Goal: Information Seeking & Learning: Learn about a topic

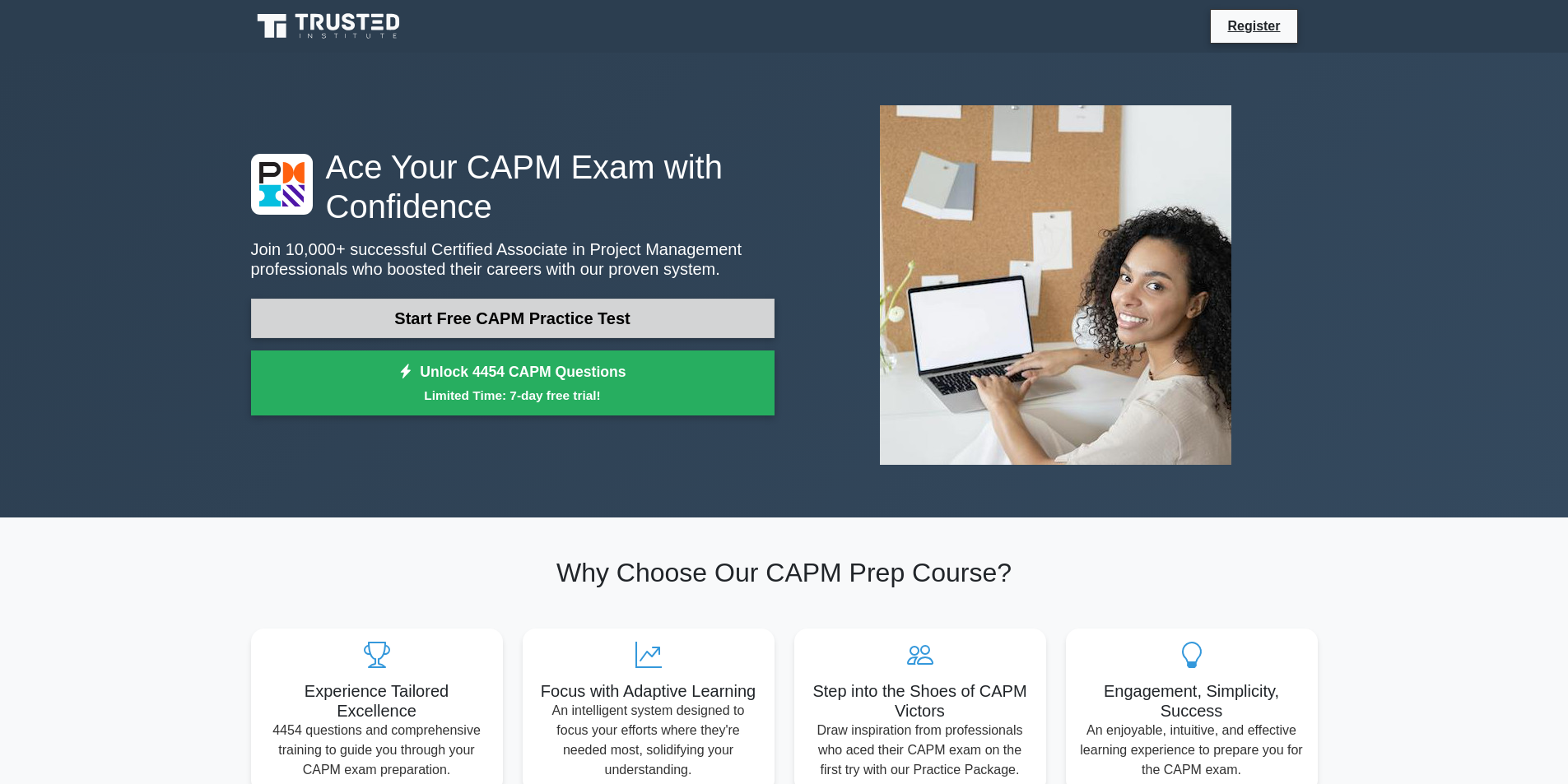
click at [611, 317] on link "Start Free CAPM Practice Test" at bounding box center [513, 318] width 524 height 39
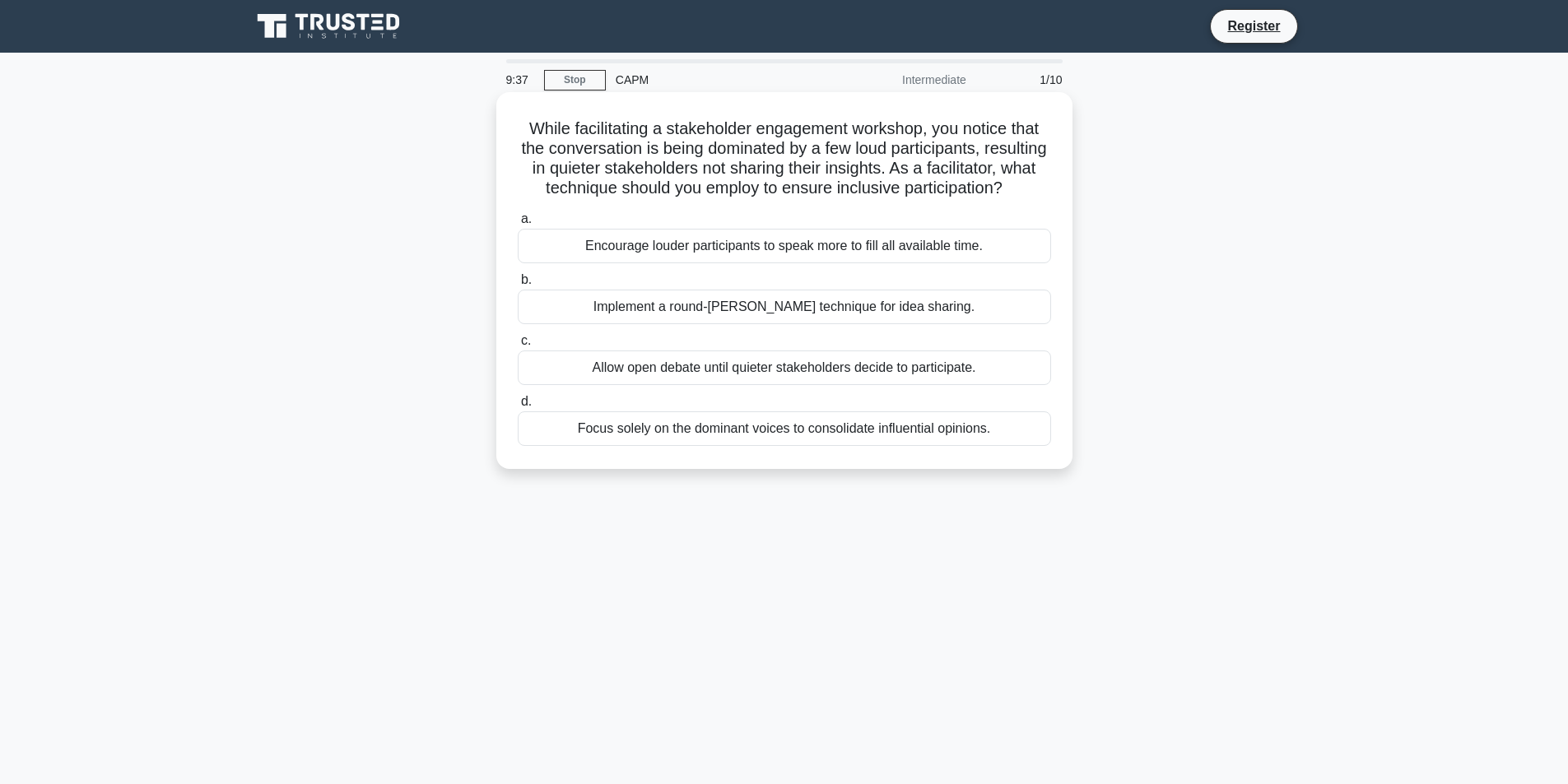
click at [806, 324] on div "Implement a round-[PERSON_NAME] technique for idea sharing." at bounding box center [784, 306] width 533 height 35
click at [518, 285] on input "b. Implement a round-robin technique for idea sharing." at bounding box center [518, 280] width 0 height 11
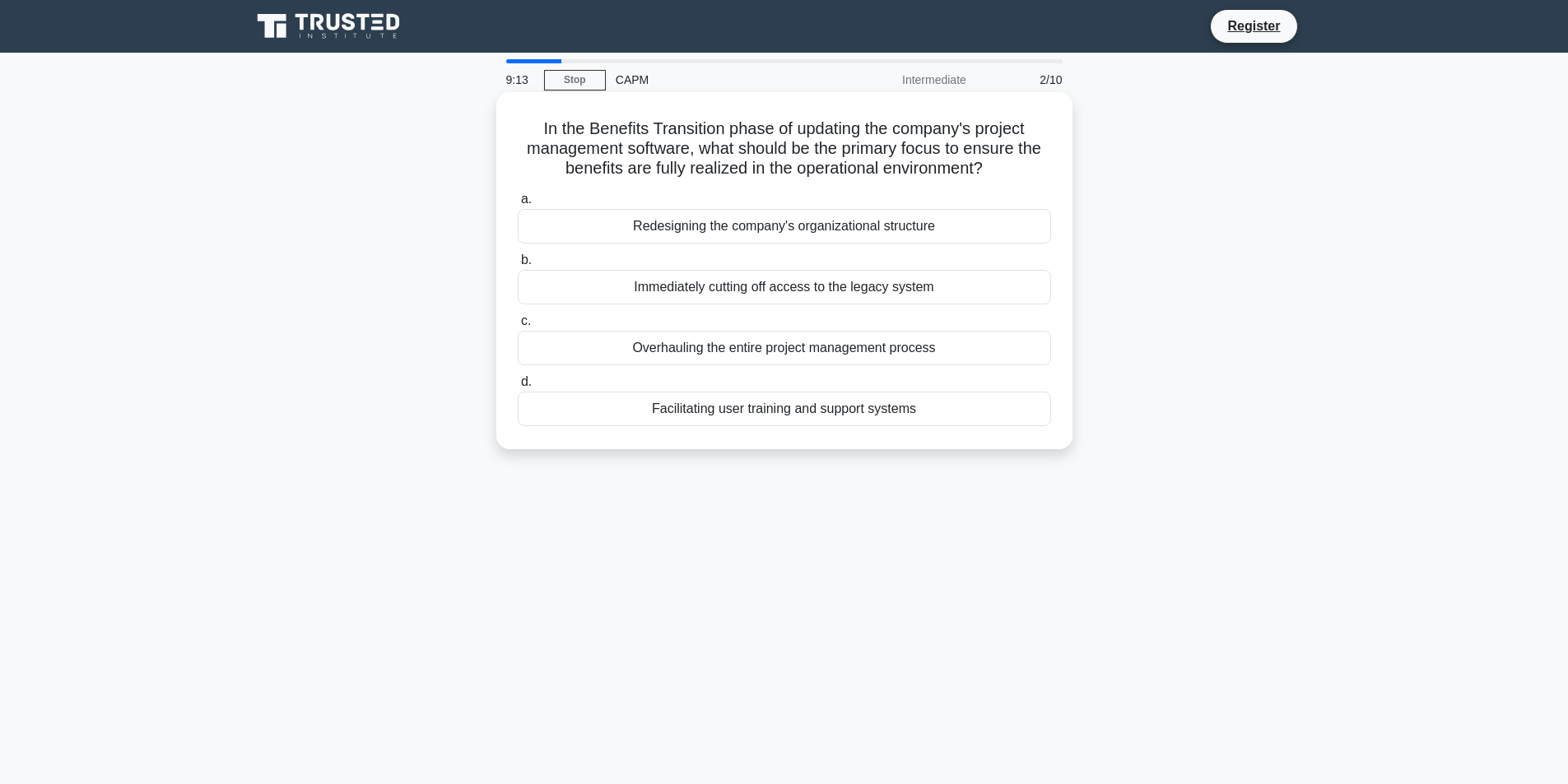
click at [790, 404] on div "Facilitating user training and support systems" at bounding box center [784, 409] width 533 height 35
click at [518, 387] on input "d. Facilitating user training and support systems" at bounding box center [518, 382] width 0 height 11
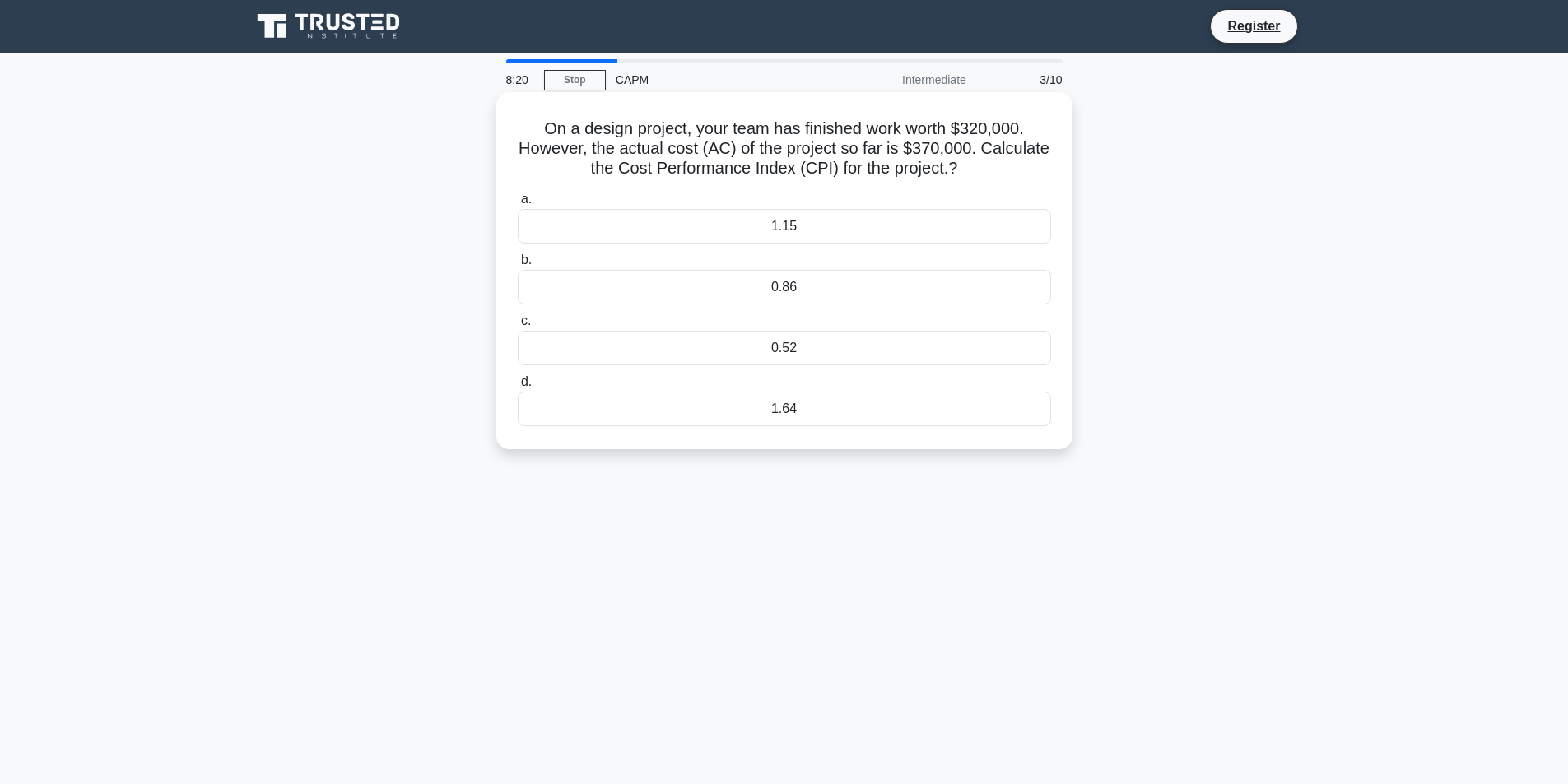
click at [806, 289] on div "0.86" at bounding box center [784, 287] width 533 height 35
click at [518, 266] on input "b. 0.86" at bounding box center [518, 260] width 0 height 11
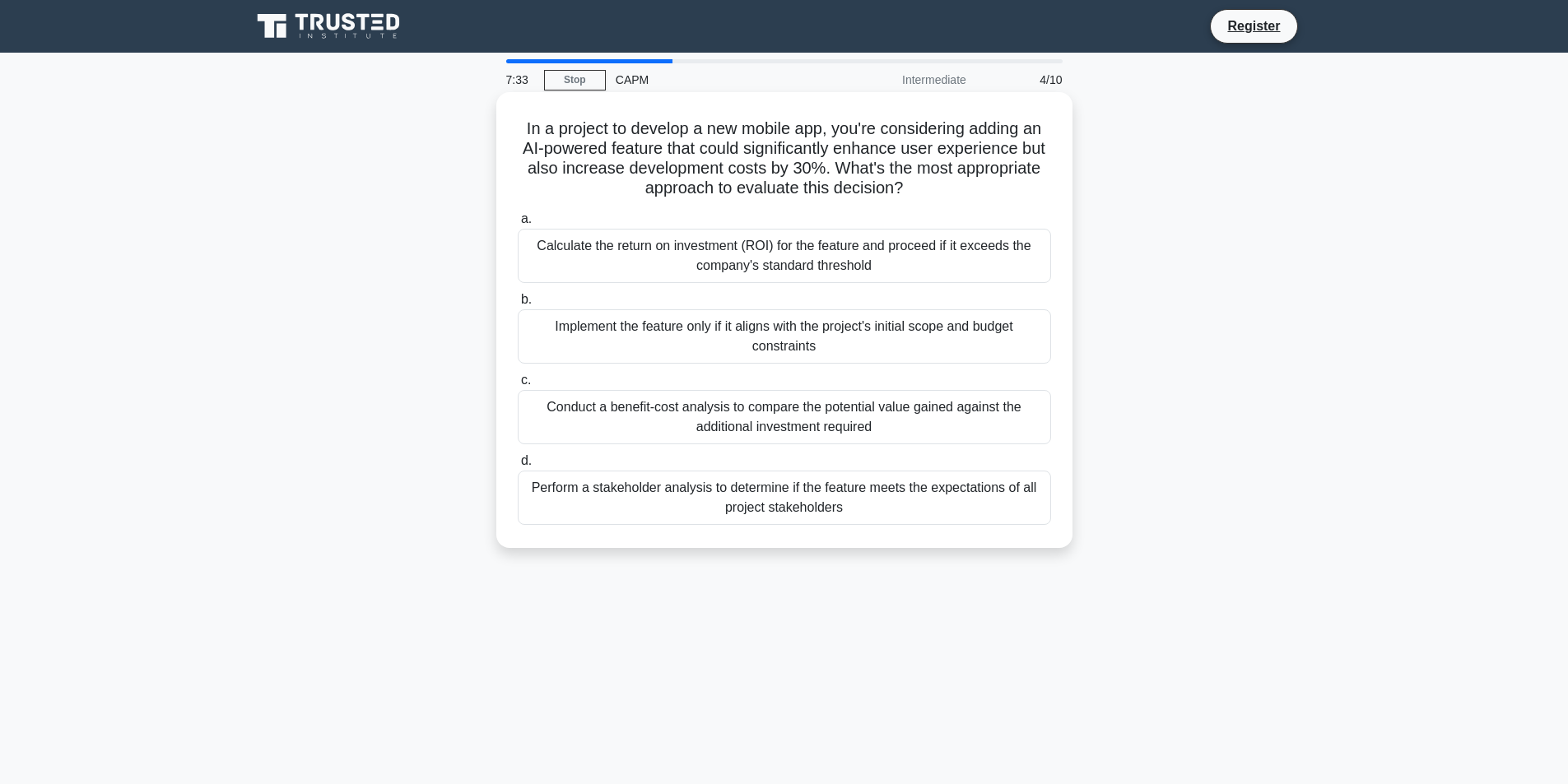
click at [738, 276] on div "Calculate the return on investment (ROI) for the feature and proceed if it exce…" at bounding box center [784, 256] width 533 height 54
click at [518, 225] on input "a. Calculate the return on investment (ROI) for the feature and proceed if it e…" at bounding box center [518, 219] width 0 height 11
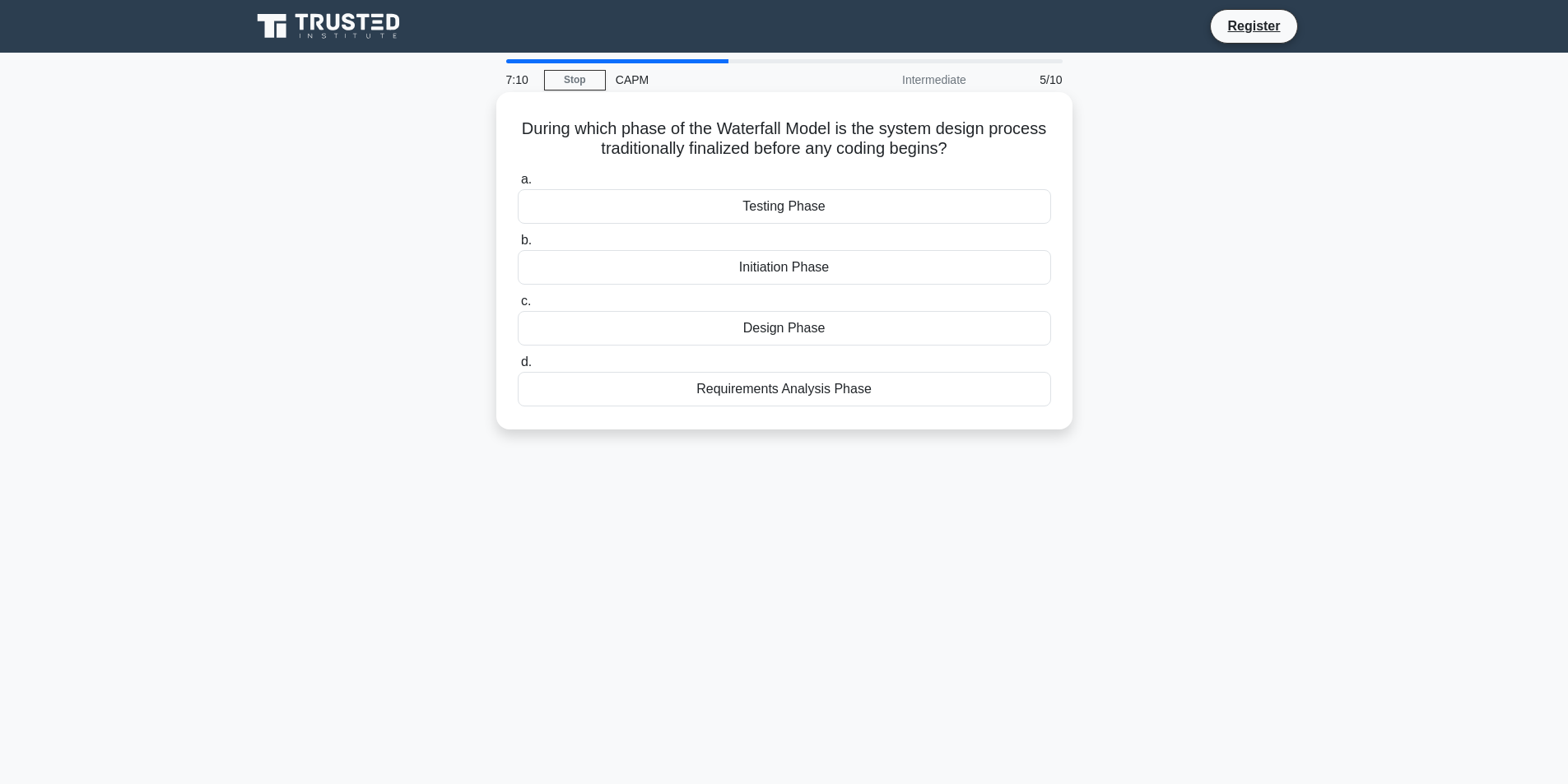
click at [797, 332] on div "Design Phase" at bounding box center [784, 328] width 533 height 35
click at [518, 306] on input "c. Design Phase" at bounding box center [518, 301] width 0 height 11
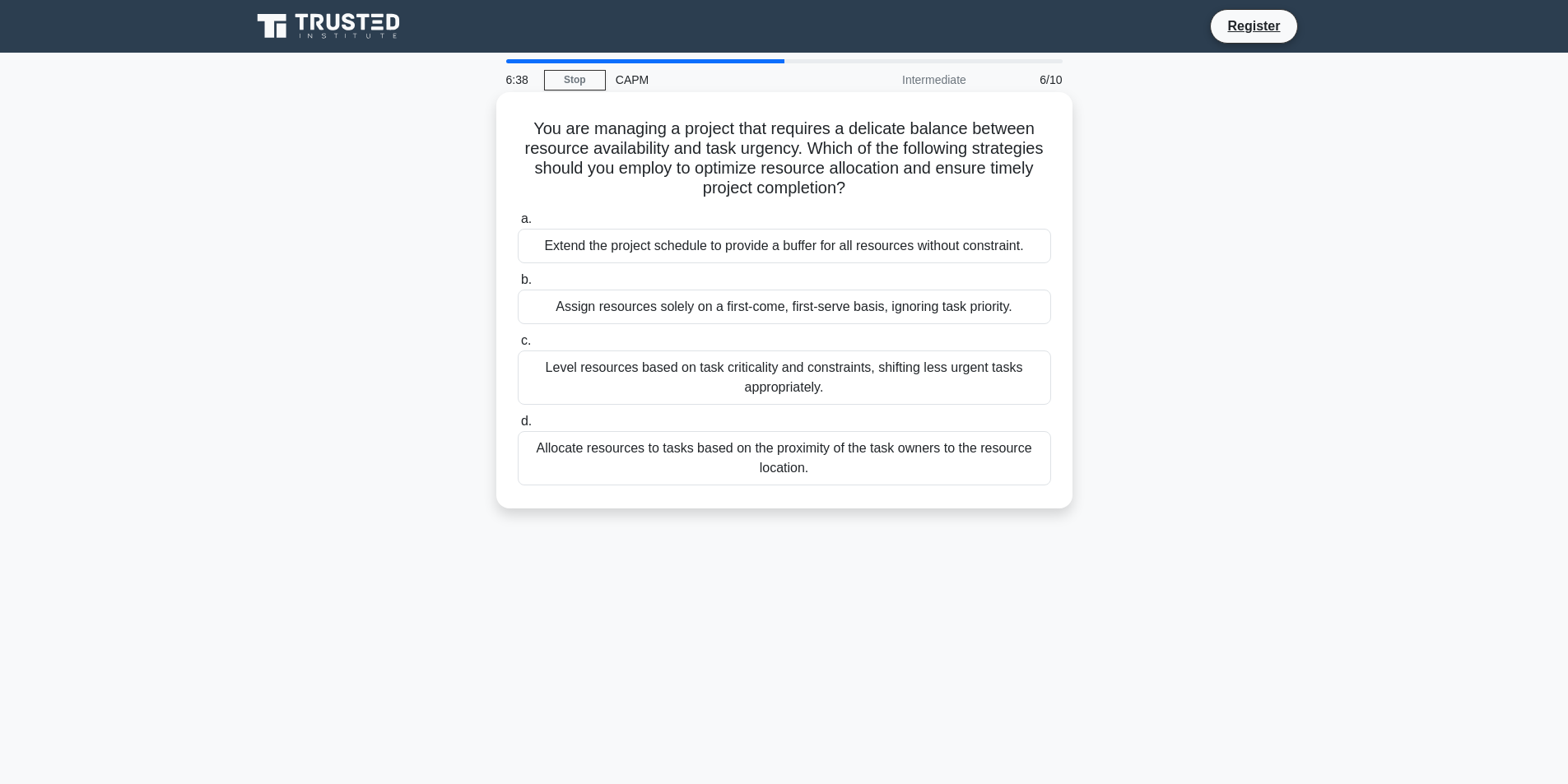
click at [591, 383] on div "Level resources based on task criticality and constraints, shifting less urgent…" at bounding box center [784, 378] width 533 height 54
click at [518, 346] on input "c. Level resources based on task criticality and constraints, shifting less urg…" at bounding box center [518, 340] width 0 height 11
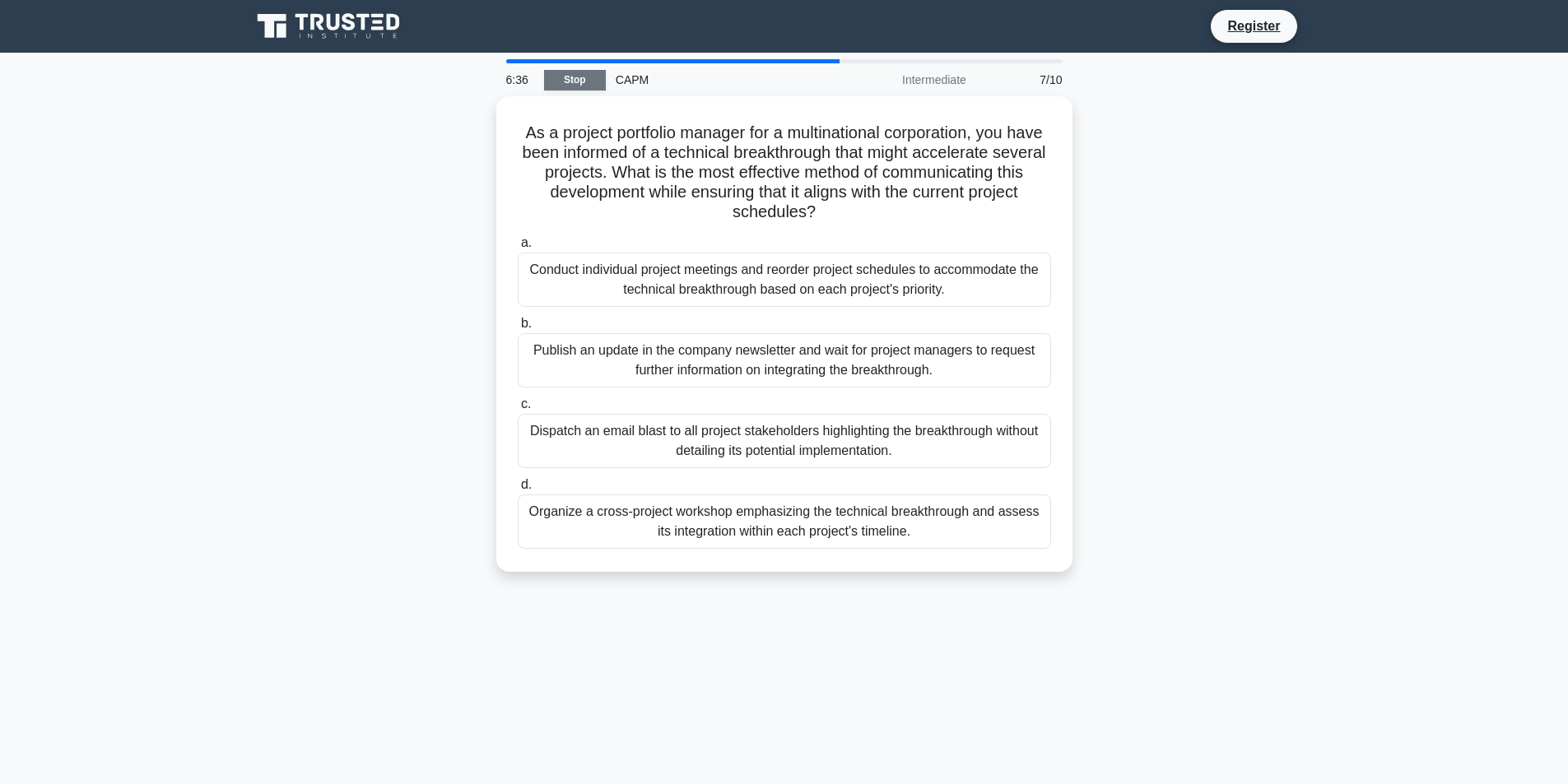
click at [570, 80] on link "Stop" at bounding box center [575, 80] width 61 height 20
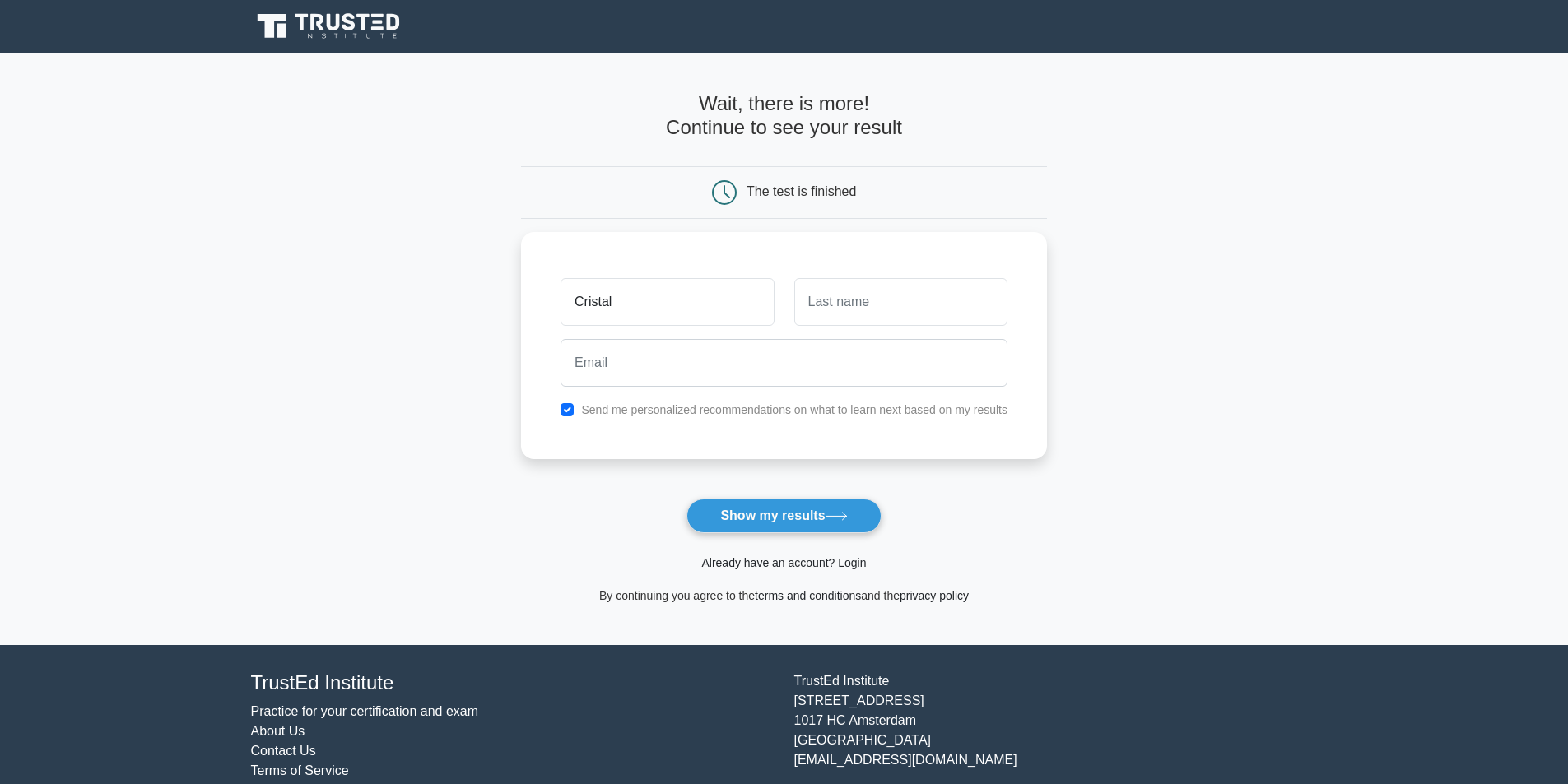
type input "Cristal"
type input "Warner"
click at [624, 352] on input "email" at bounding box center [784, 358] width 447 height 48
type input "[EMAIL_ADDRESS][DOMAIN_NAME]"
click at [768, 518] on button "Show my results" at bounding box center [784, 516] width 194 height 35
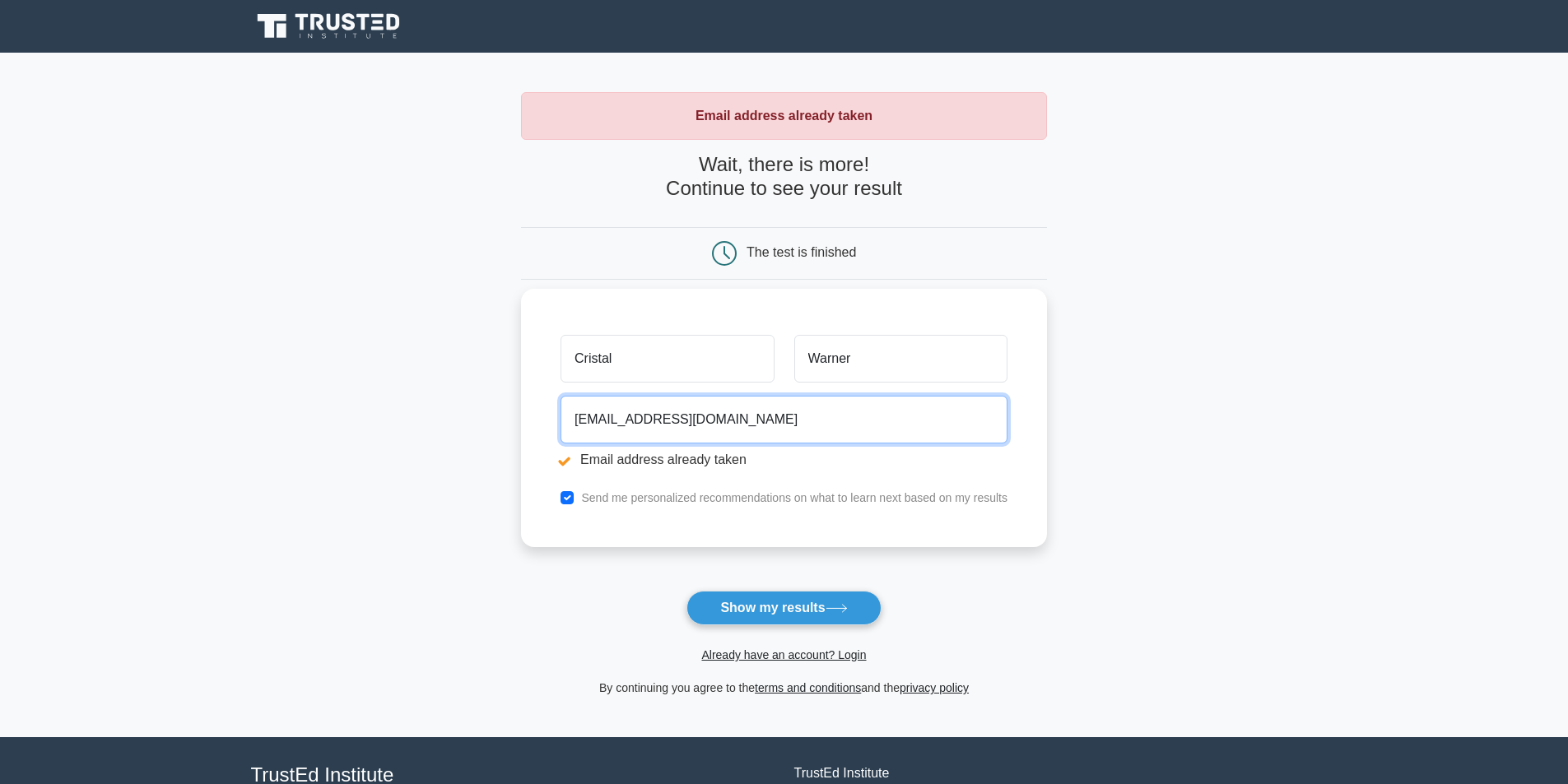
drag, startPoint x: 740, startPoint y: 421, endPoint x: 560, endPoint y: 438, distance: 180.8
click at [560, 436] on div "cristalwarner1@gmail.com Email address already taken" at bounding box center [784, 435] width 467 height 92
type input "cristal.warner@uwi.edu"
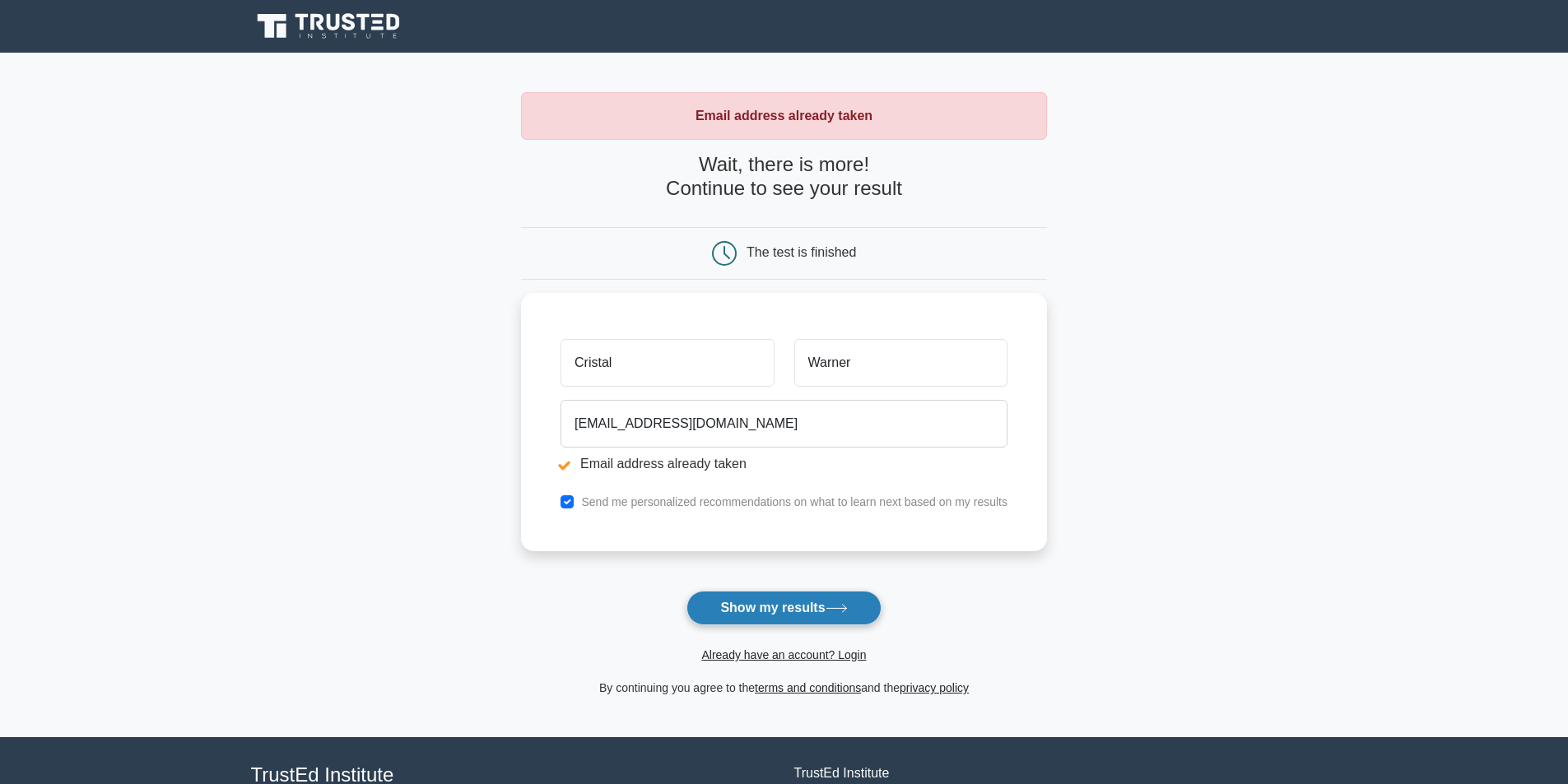
click at [778, 614] on button "Show my results" at bounding box center [784, 608] width 194 height 35
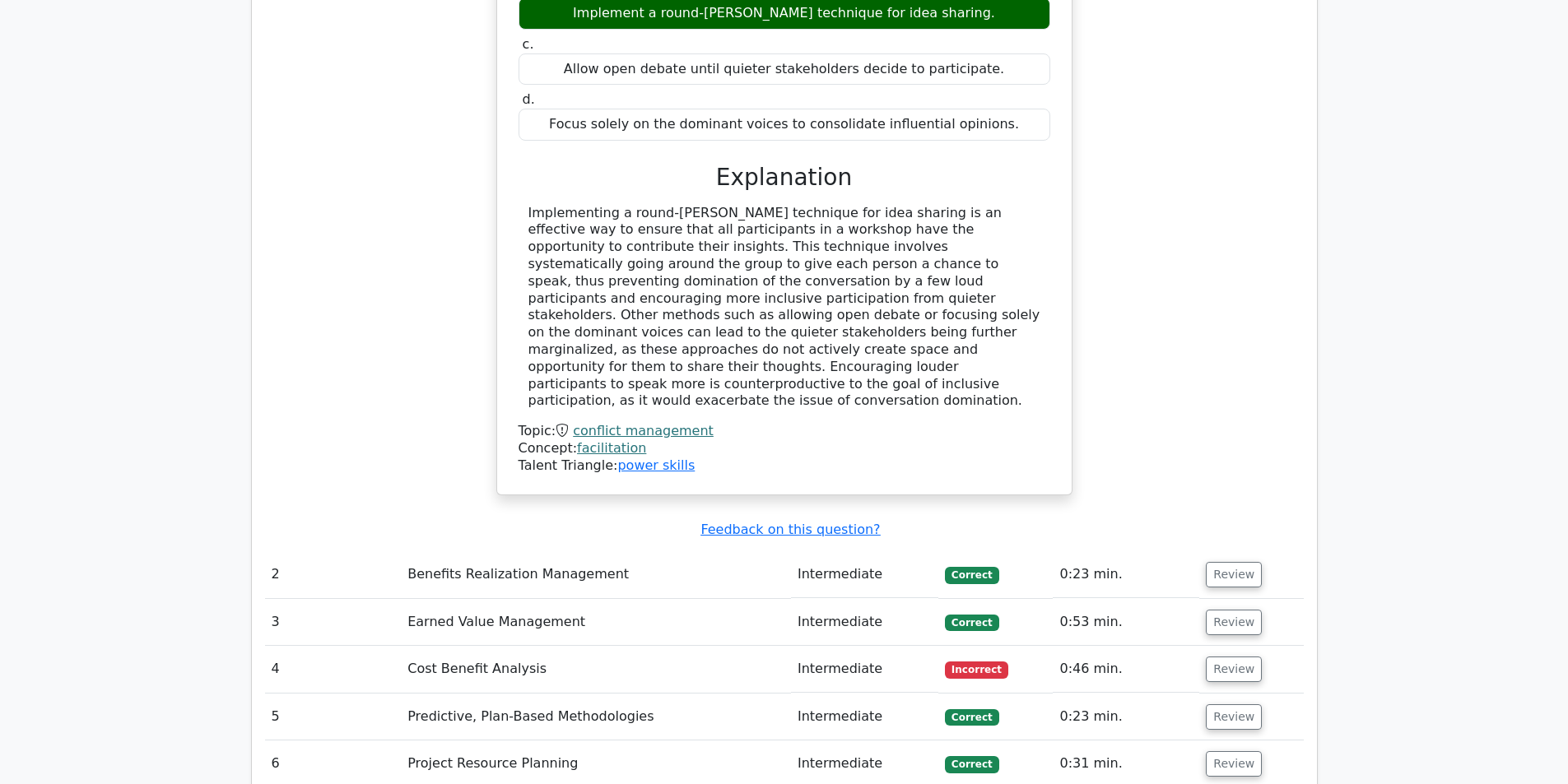
scroll to position [1727, 0]
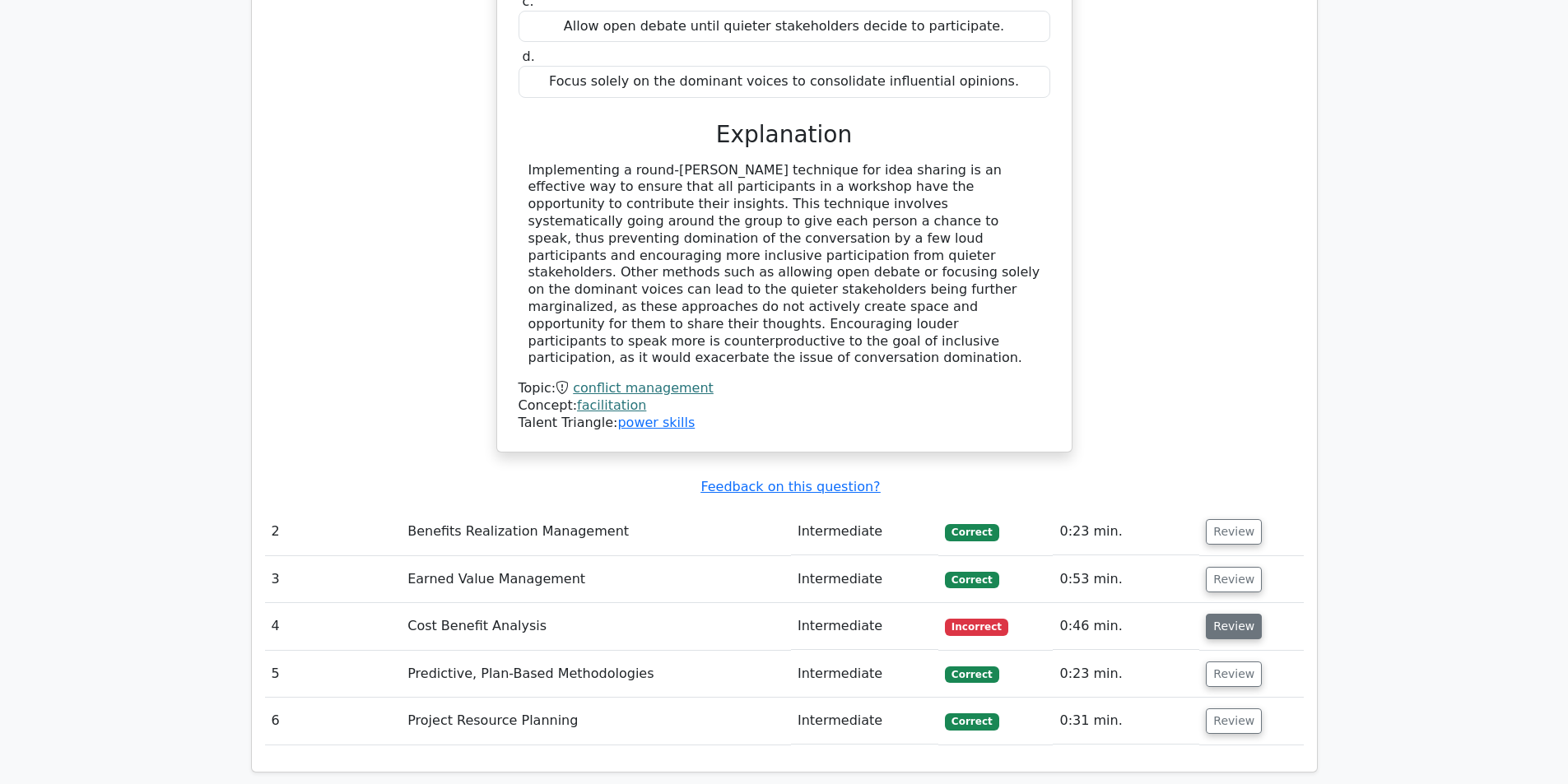
click at [1238, 614] on button "Review" at bounding box center [1234, 627] width 56 height 26
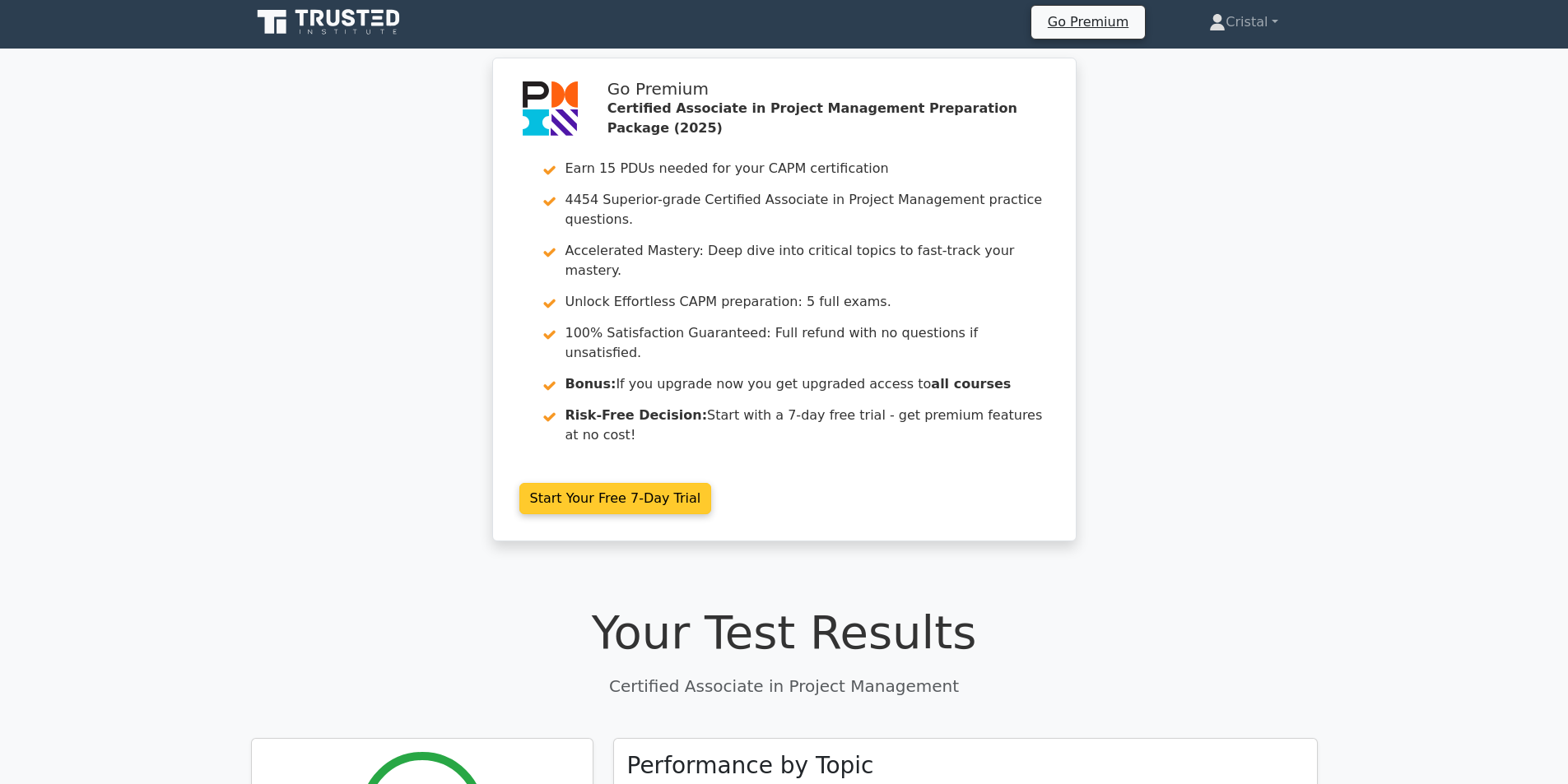
scroll to position [0, 0]
